Goal: Transaction & Acquisition: Subscribe to service/newsletter

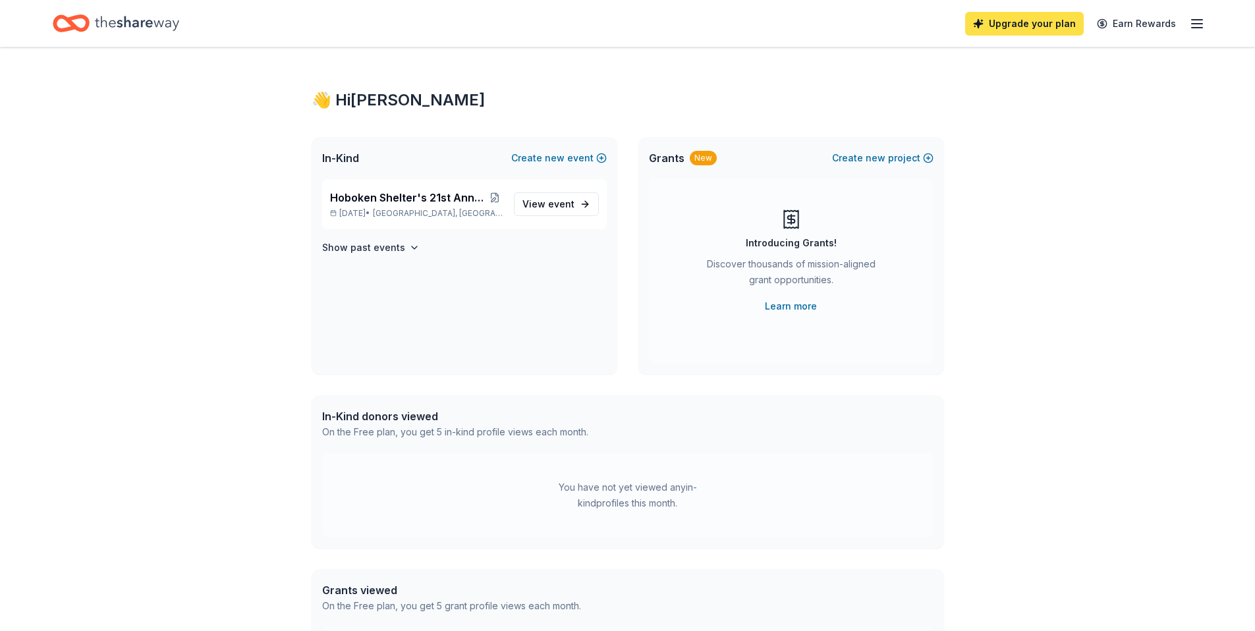
click at [1014, 28] on link "Upgrade your plan" at bounding box center [1024, 24] width 119 height 24
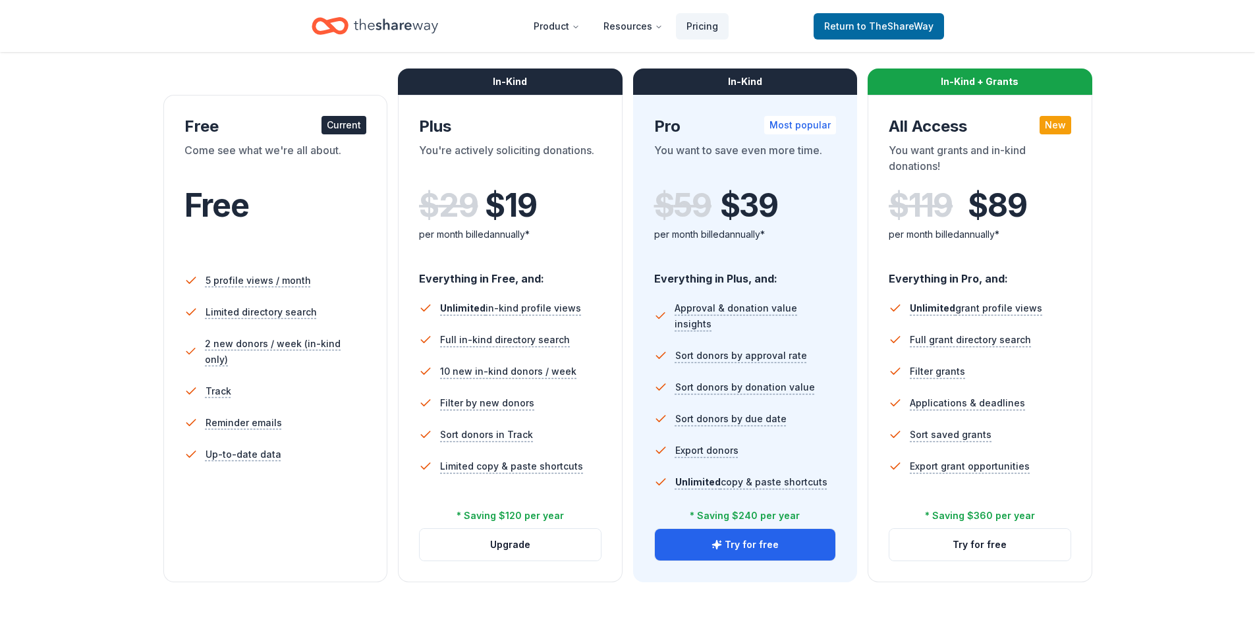
scroll to position [190, 0]
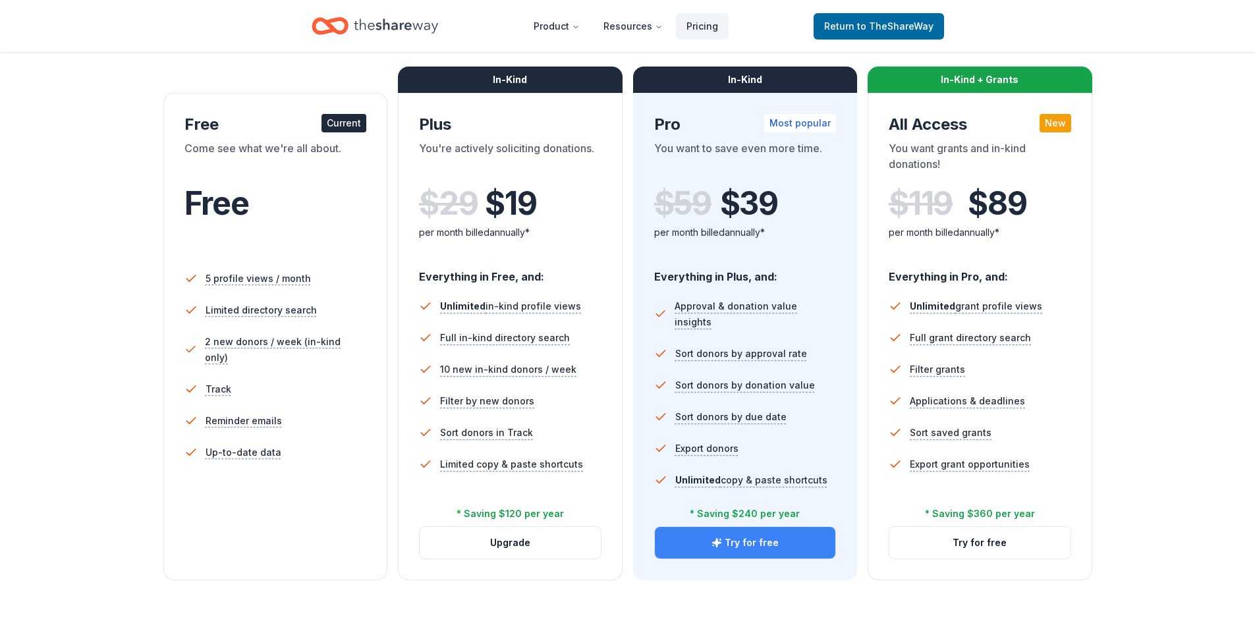
click at [783, 549] on button "Try for free" at bounding box center [745, 543] width 181 height 32
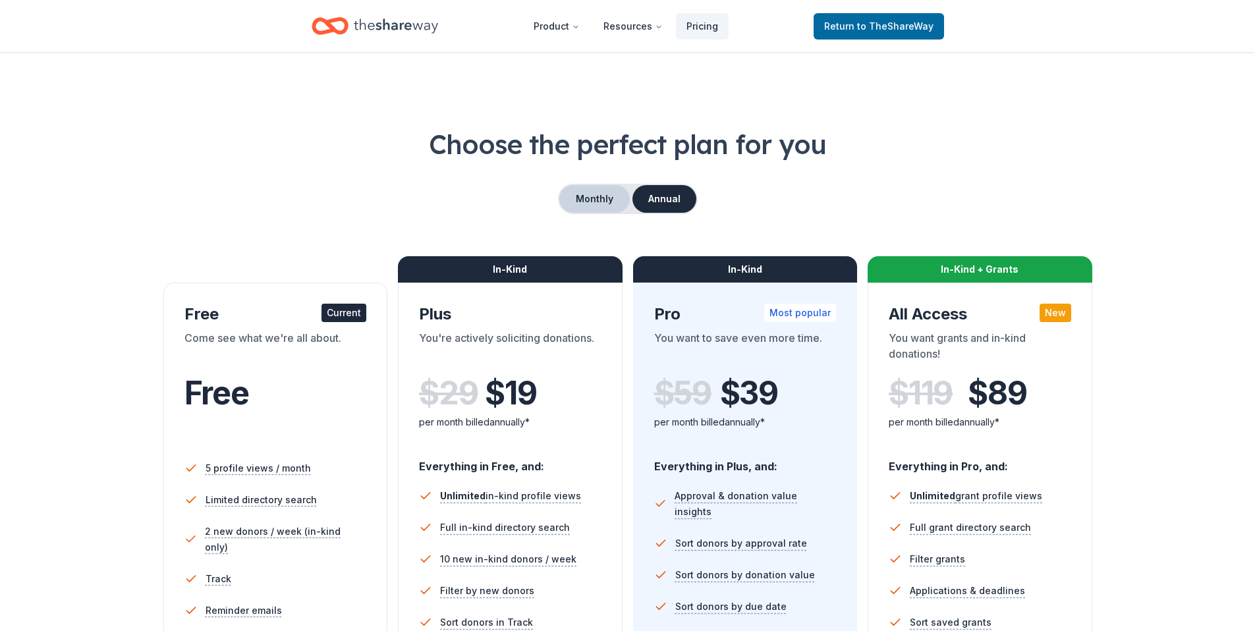
click at [586, 188] on button "Monthly" at bounding box center [594, 199] width 71 height 28
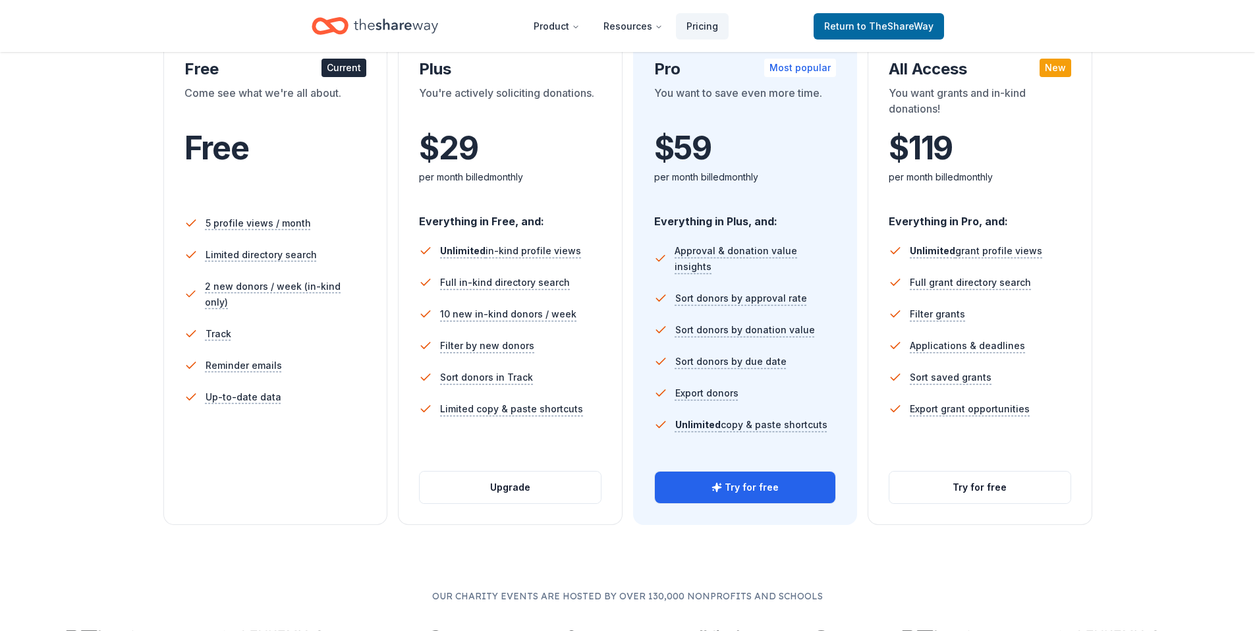
scroll to position [244, 0]
